Goal: Information Seeking & Learning: Compare options

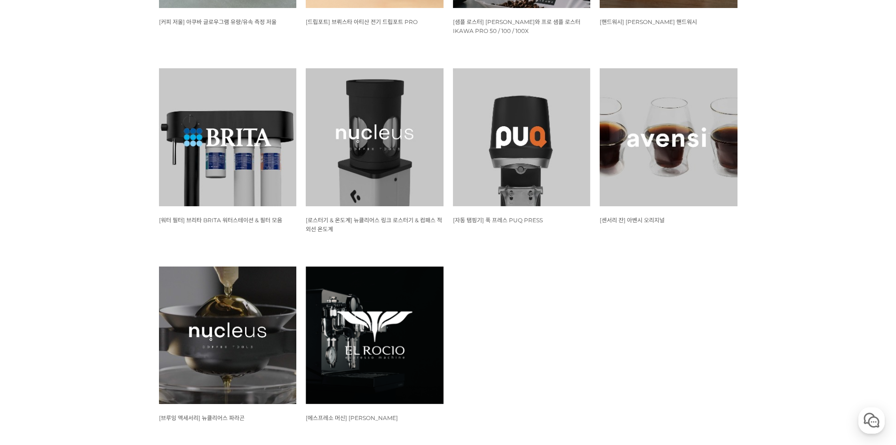
scroll to position [941, 0]
click at [375, 299] on img at bounding box center [375, 335] width 138 height 138
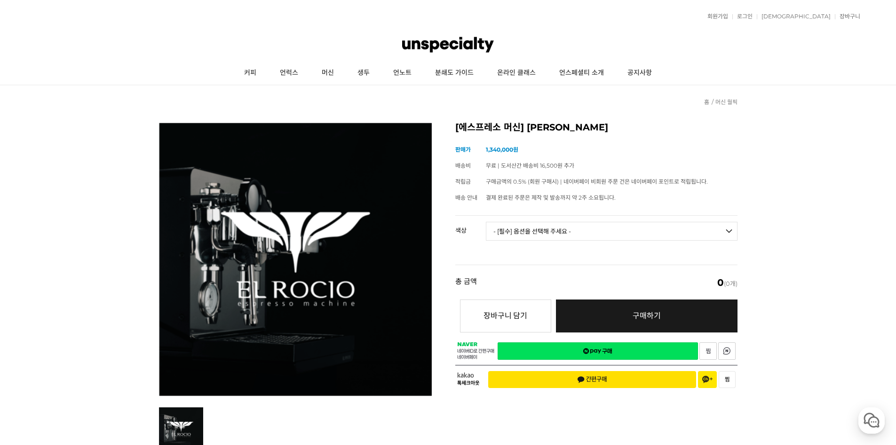
click at [551, 232] on select "- [필수] 옵션을 선택해 주세요 - ------------------- 블랙 화이트" at bounding box center [612, 231] width 252 height 19
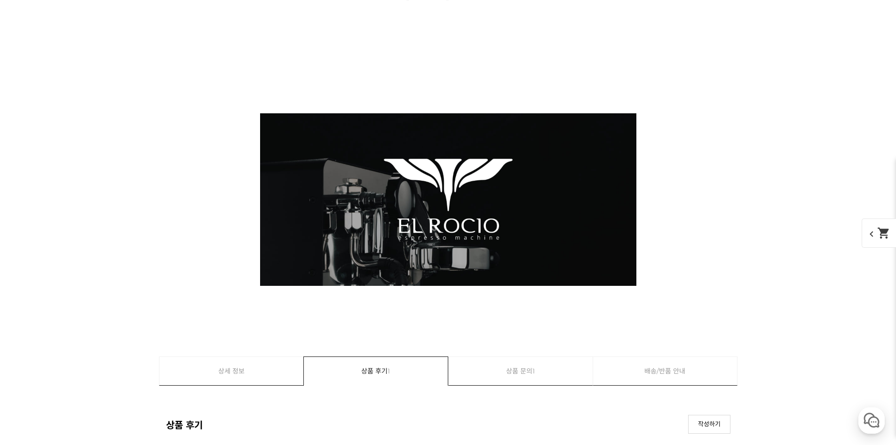
scroll to position [13129, 0]
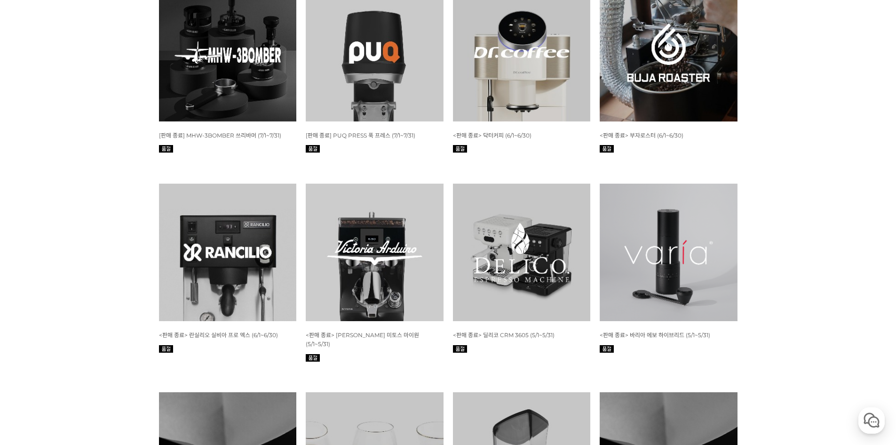
scroll to position [3071, 0]
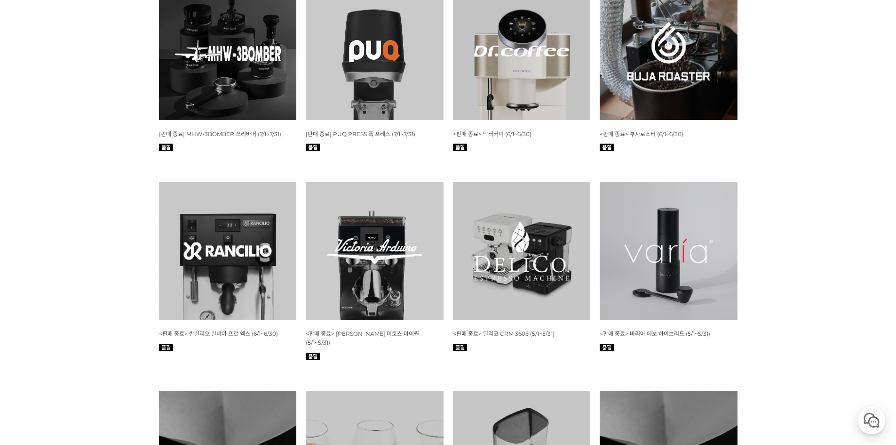
click at [515, 69] on img at bounding box center [522, 51] width 138 height 138
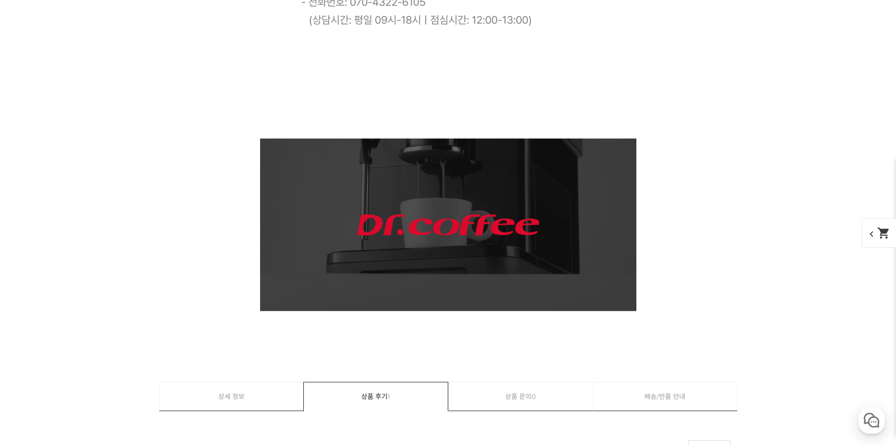
scroll to position [9233, 0]
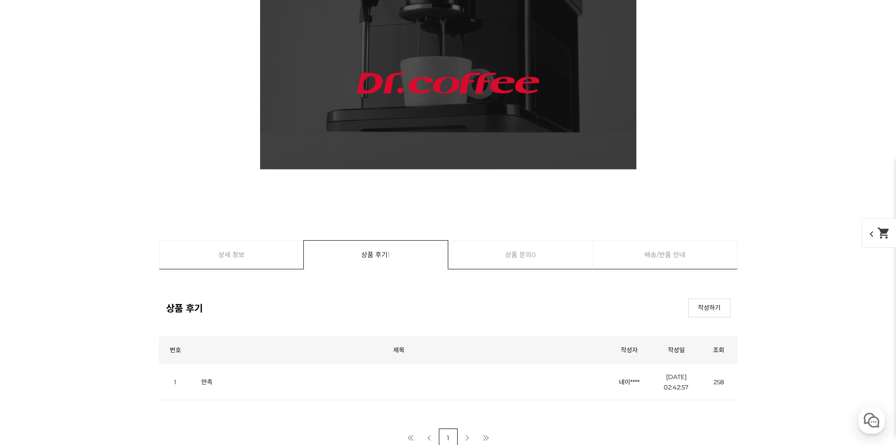
drag, startPoint x: 622, startPoint y: 224, endPoint x: 591, endPoint y: 223, distance: 31.1
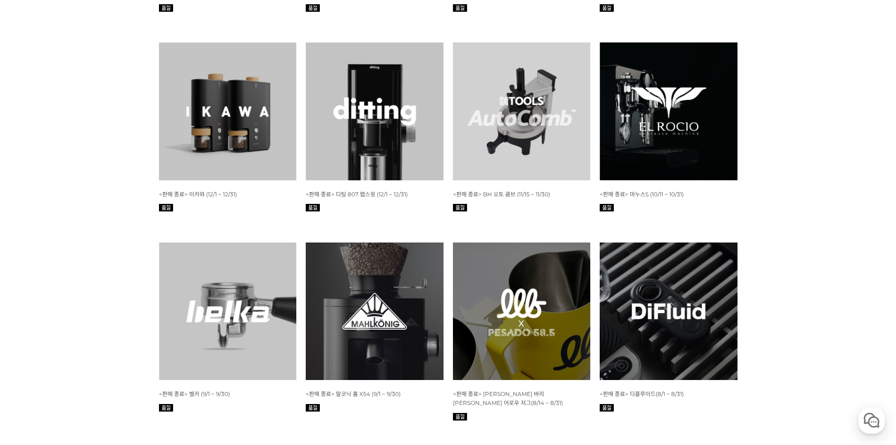
scroll to position [3889, 0]
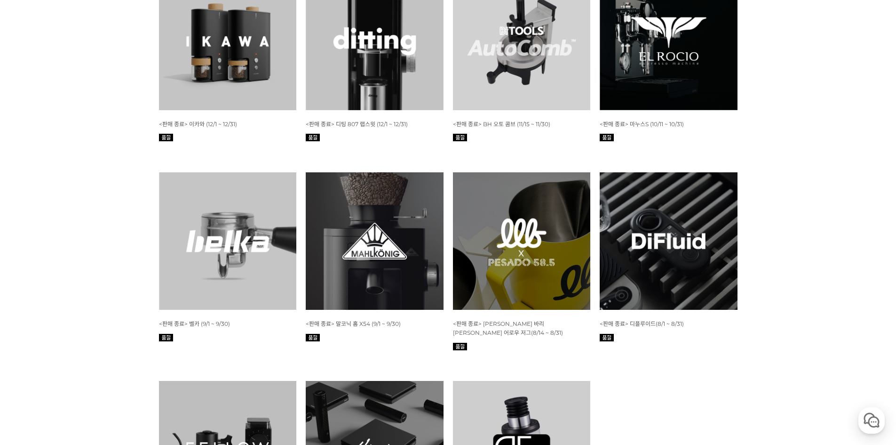
click at [496, 381] on img at bounding box center [522, 450] width 138 height 138
